Goal: Information Seeking & Learning: Learn about a topic

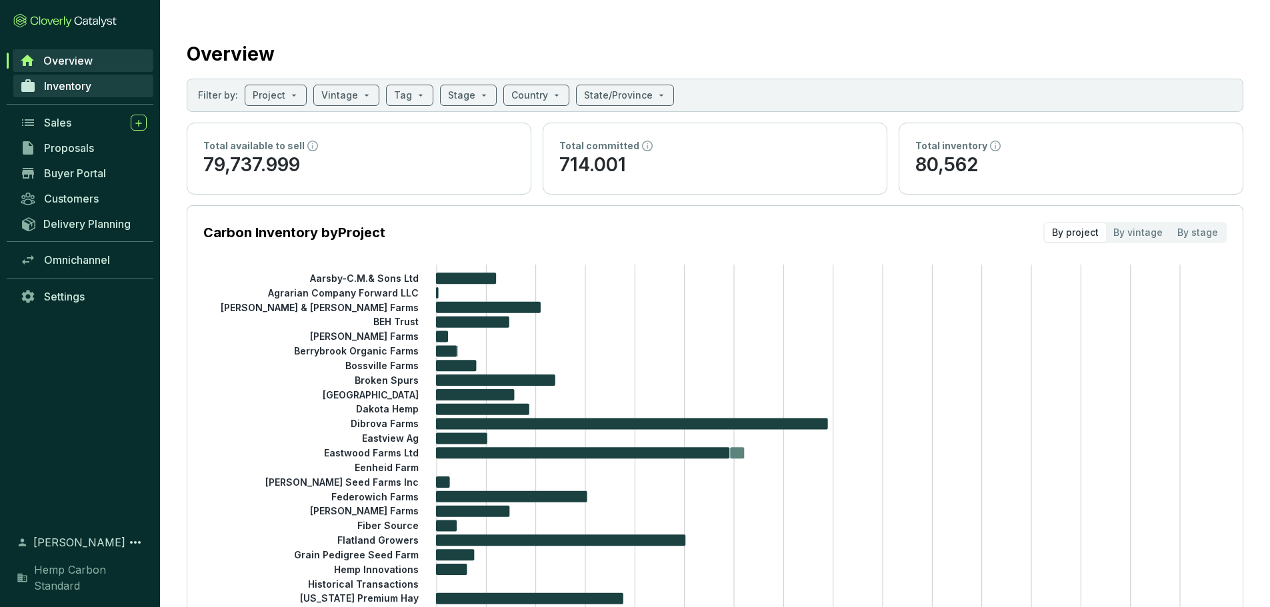
click at [87, 83] on span "Inventory" at bounding box center [67, 85] width 47 height 13
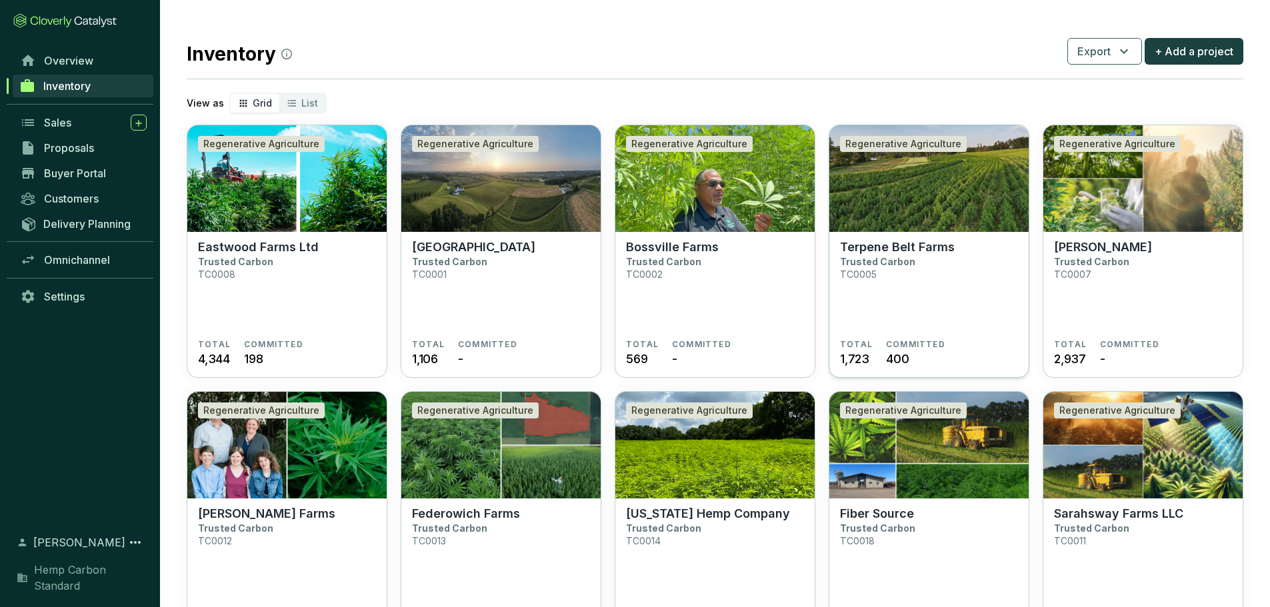
click at [942, 227] on img at bounding box center [928, 178] width 199 height 107
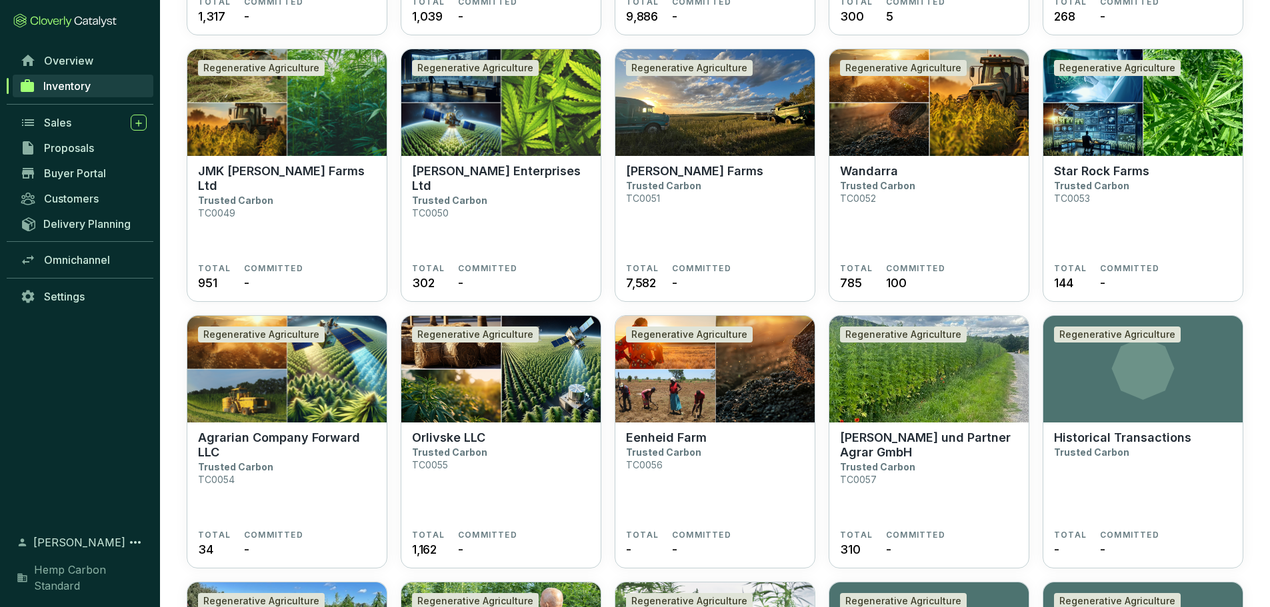
scroll to position [1665, 0]
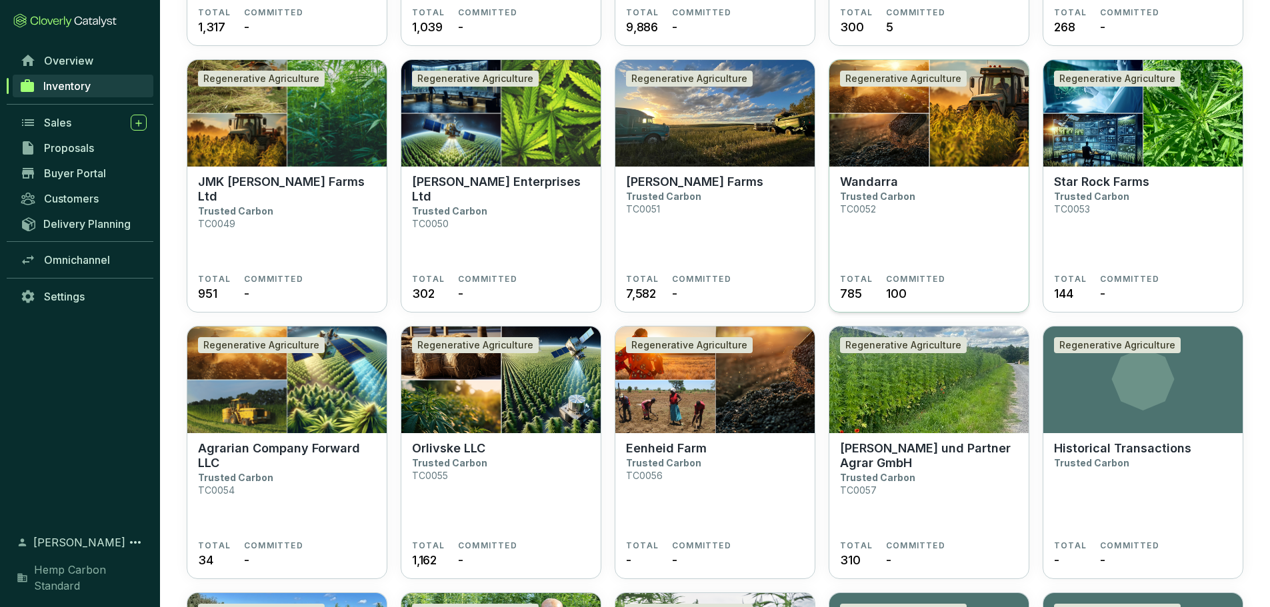
click at [966, 235] on section "Wandarra Trusted Carbon TC0052" at bounding box center [929, 224] width 178 height 99
